Goal: Task Accomplishment & Management: Manage account settings

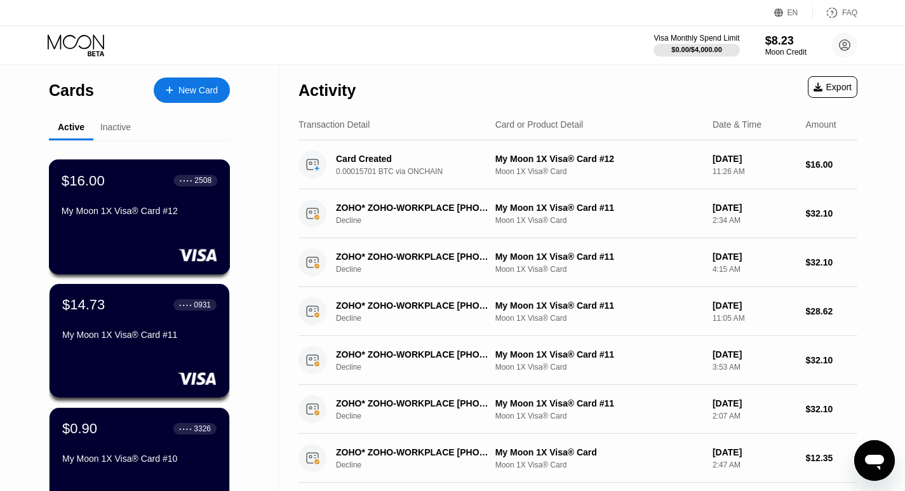
click at [126, 204] on div "$16.00 ● ● ● ● 2508 My Moon 1X Visa® Card #12" at bounding box center [140, 196] width 156 height 49
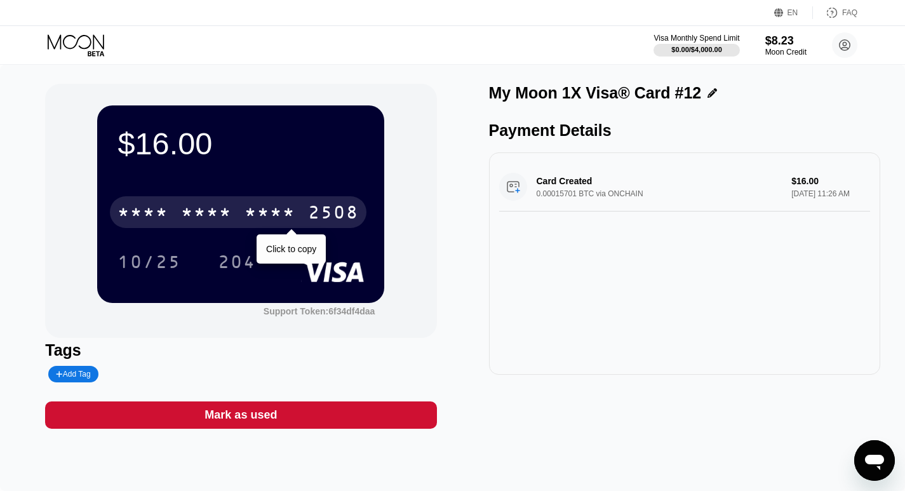
click at [216, 221] on div "* * * *" at bounding box center [206, 214] width 51 height 20
